Goal: Information Seeking & Learning: Get advice/opinions

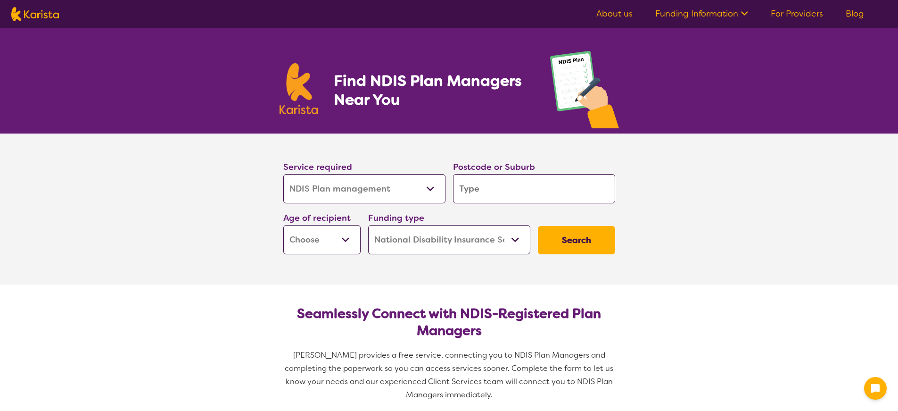
select select "NDIS Plan management"
select select "NDIS"
select select "NDIS Plan management"
select select "NDIS"
click at [426, 194] on select "Allied Health Assistant Assessment ([MEDICAL_DATA] or [MEDICAL_DATA]) Behaviour…" at bounding box center [364, 188] width 162 height 29
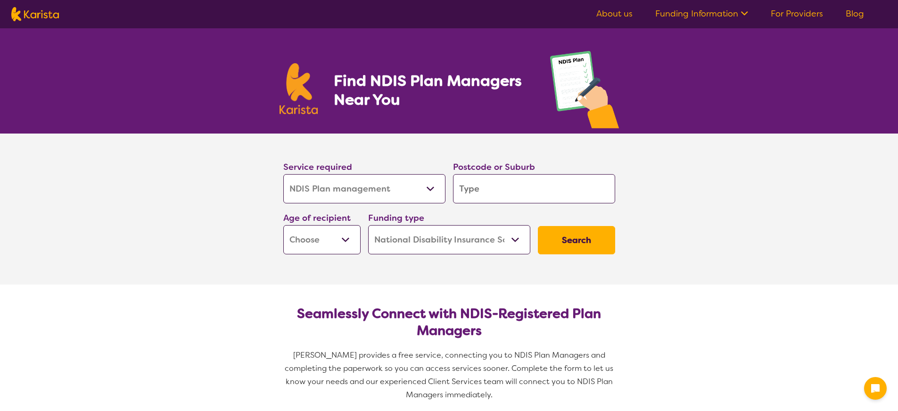
click at [559, 201] on input "search" at bounding box center [534, 188] width 162 height 29
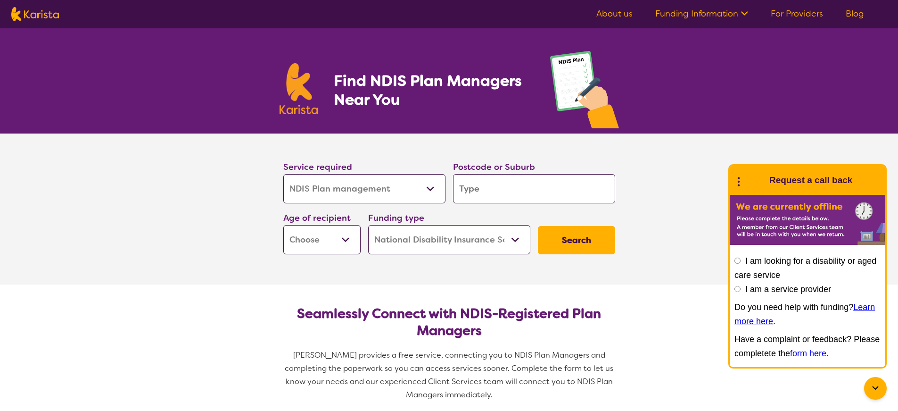
type input "2067"
click at [587, 216] on div "Chatswood 2067" at bounding box center [534, 215] width 153 height 18
click at [569, 254] on button "Search" at bounding box center [576, 240] width 77 height 28
click at [570, 251] on button "Search" at bounding box center [576, 240] width 77 height 28
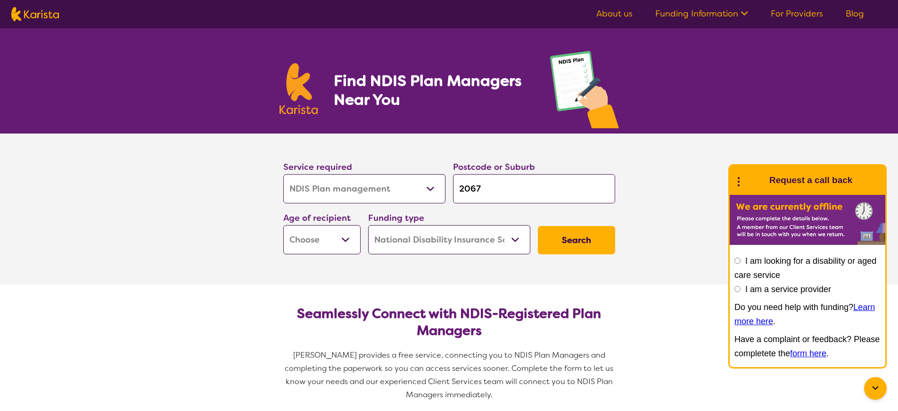
click at [335, 241] on select "Early Childhood - 0 to 9 Child - 10 to 11 Adolescent - 12 to 17 Adult - 18 to 6…" at bounding box center [321, 239] width 77 height 29
select select "CH"
click at [283, 225] on select "Early Childhood - 0 to 9 Child - 10 to 11 Adolescent - 12 to 17 Adult - 18 to 6…" at bounding box center [321, 239] width 77 height 29
select select "CH"
click at [592, 247] on button "Search" at bounding box center [576, 240] width 77 height 28
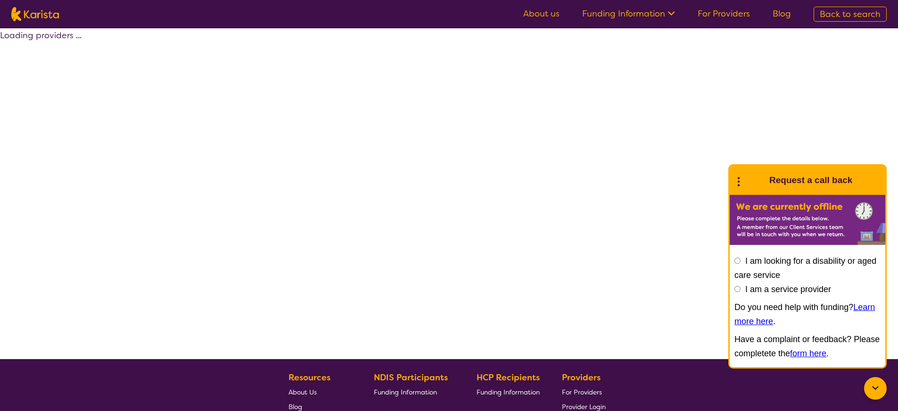
select select "by_score"
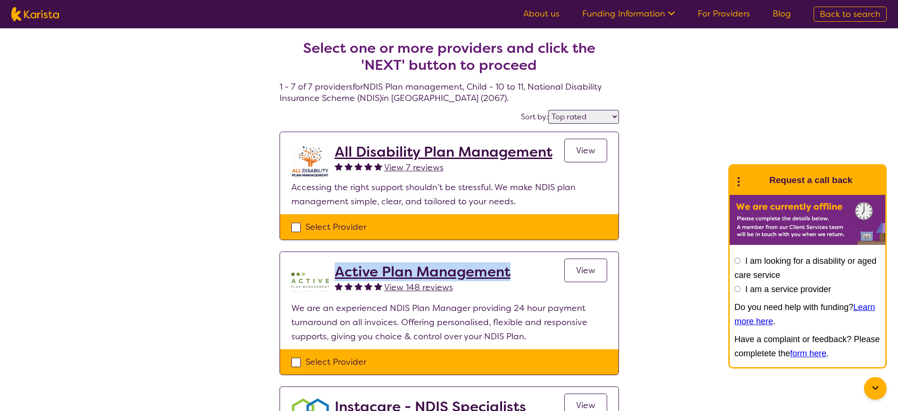
drag, startPoint x: 524, startPoint y: 270, endPoint x: 344, endPoint y: 259, distance: 180.5
click at [344, 259] on section "Active Plan Management View 148 reviews View We are an experienced NDIS Plan Ma…" at bounding box center [449, 300] width 339 height 97
copy h2 "Active Plan Management"
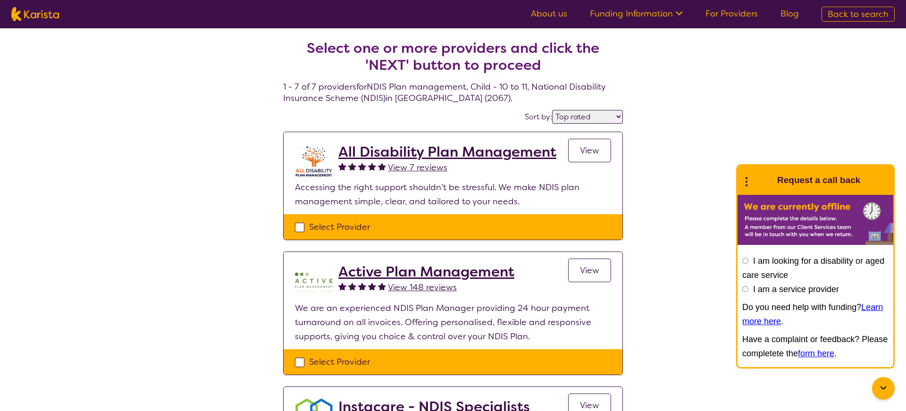
select select "NDIS Plan management"
select select "CH"
select select "NDIS"
select select "NDIS Plan management"
select select "CH"
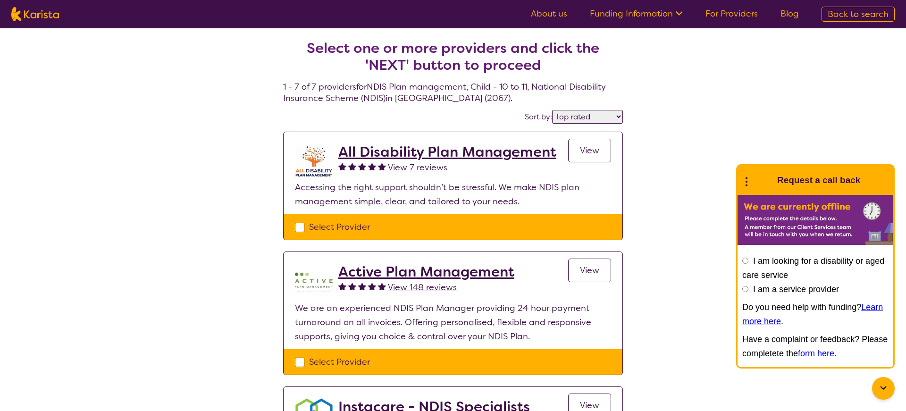
select select "NDIS"
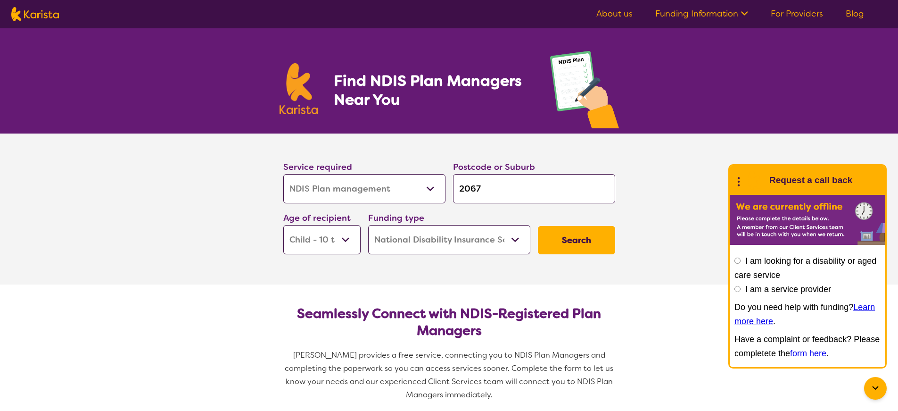
click at [343, 242] on select "Early Childhood - 0 to 9 Child - 10 to 11 Adolescent - 12 to 17 Adult - 18 to 6…" at bounding box center [321, 239] width 77 height 29
select select "AD"
click at [283, 225] on select "Early Childhood - 0 to 9 Child - 10 to 11 Adolescent - 12 to 17 Adult - 18 to 6…" at bounding box center [321, 239] width 77 height 29
select select "AD"
click at [492, 241] on select "Home Care Package (HCP) National Disability Insurance Scheme (NDIS) I don't know" at bounding box center [449, 239] width 162 height 29
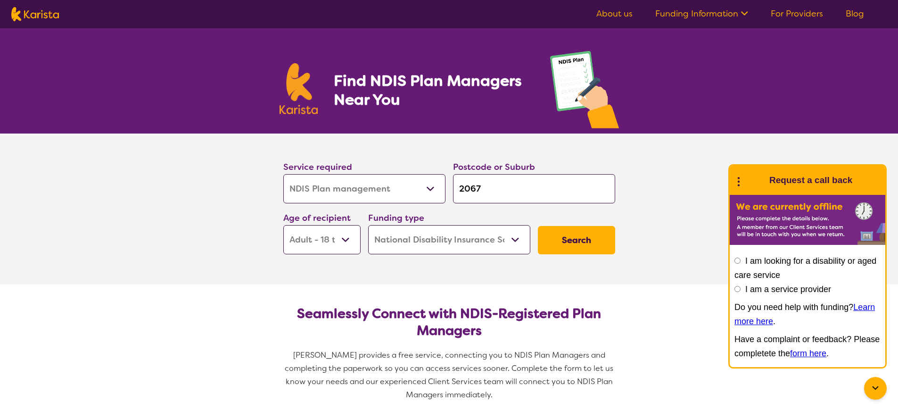
click at [587, 239] on button "Search" at bounding box center [576, 240] width 77 height 28
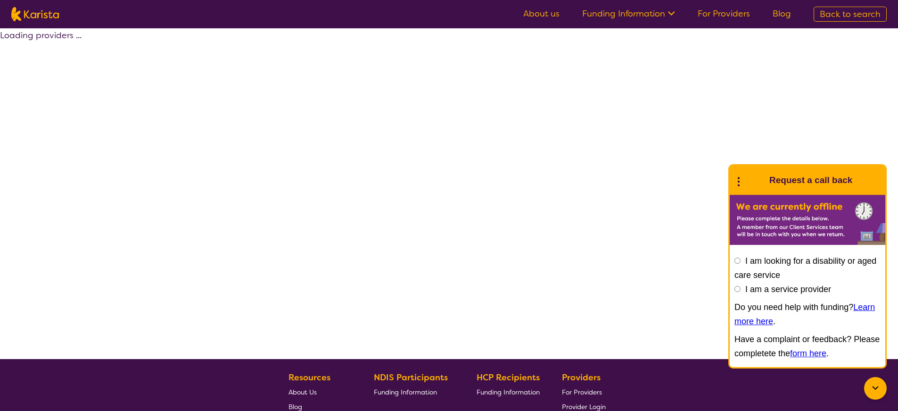
select select "by_score"
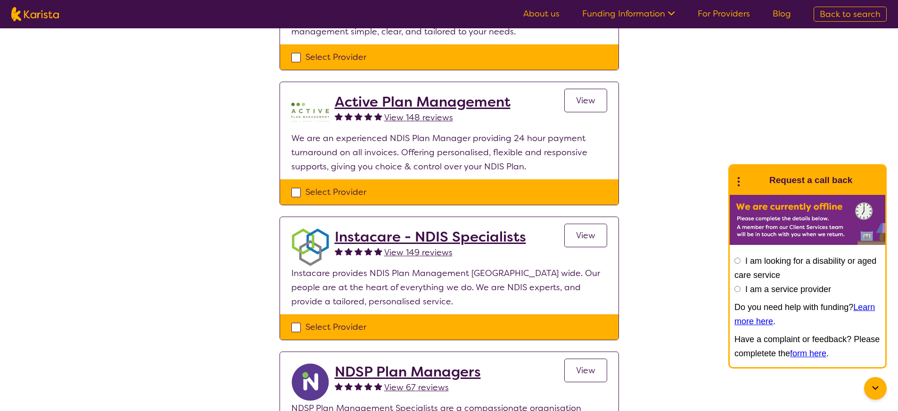
scroll to position [188, 0]
